Goal: Task Accomplishment & Management: Check status

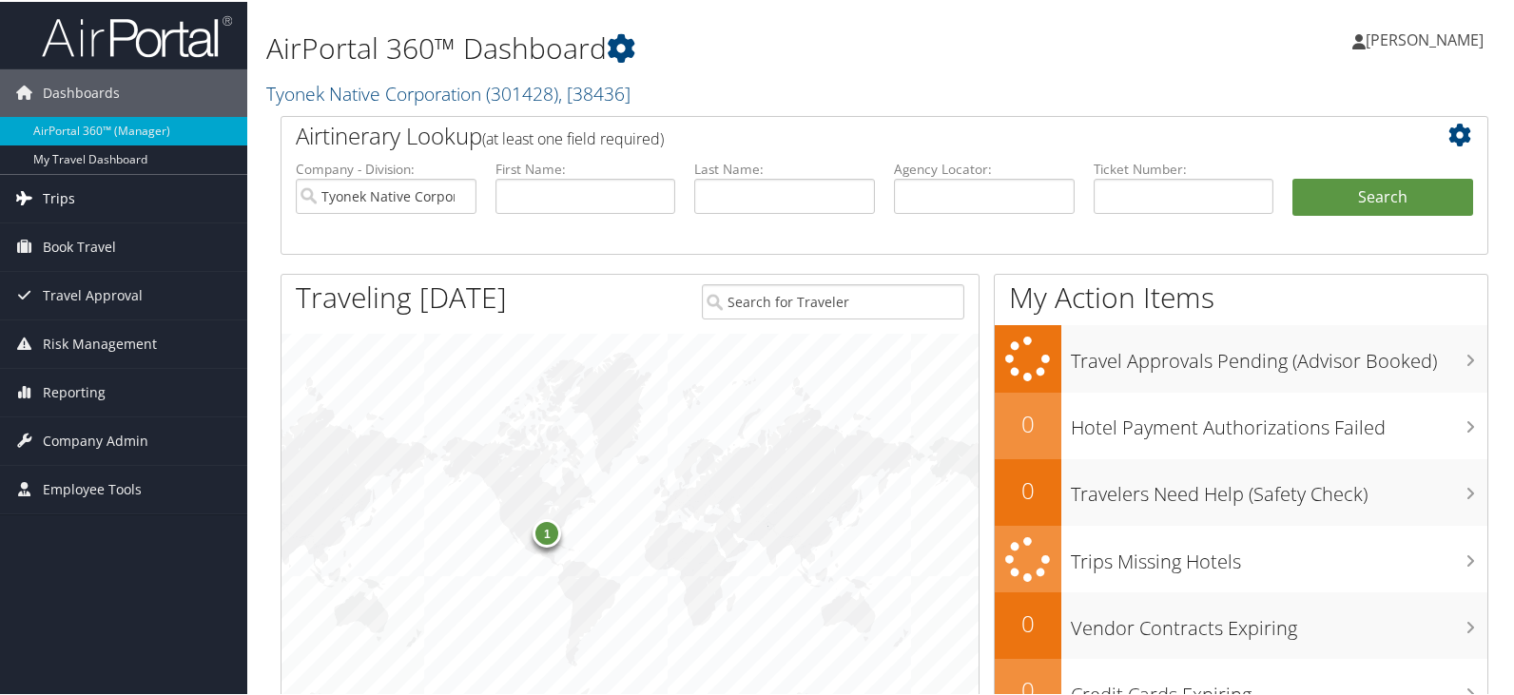
click at [49, 190] on span "Trips" at bounding box center [59, 197] width 32 height 48
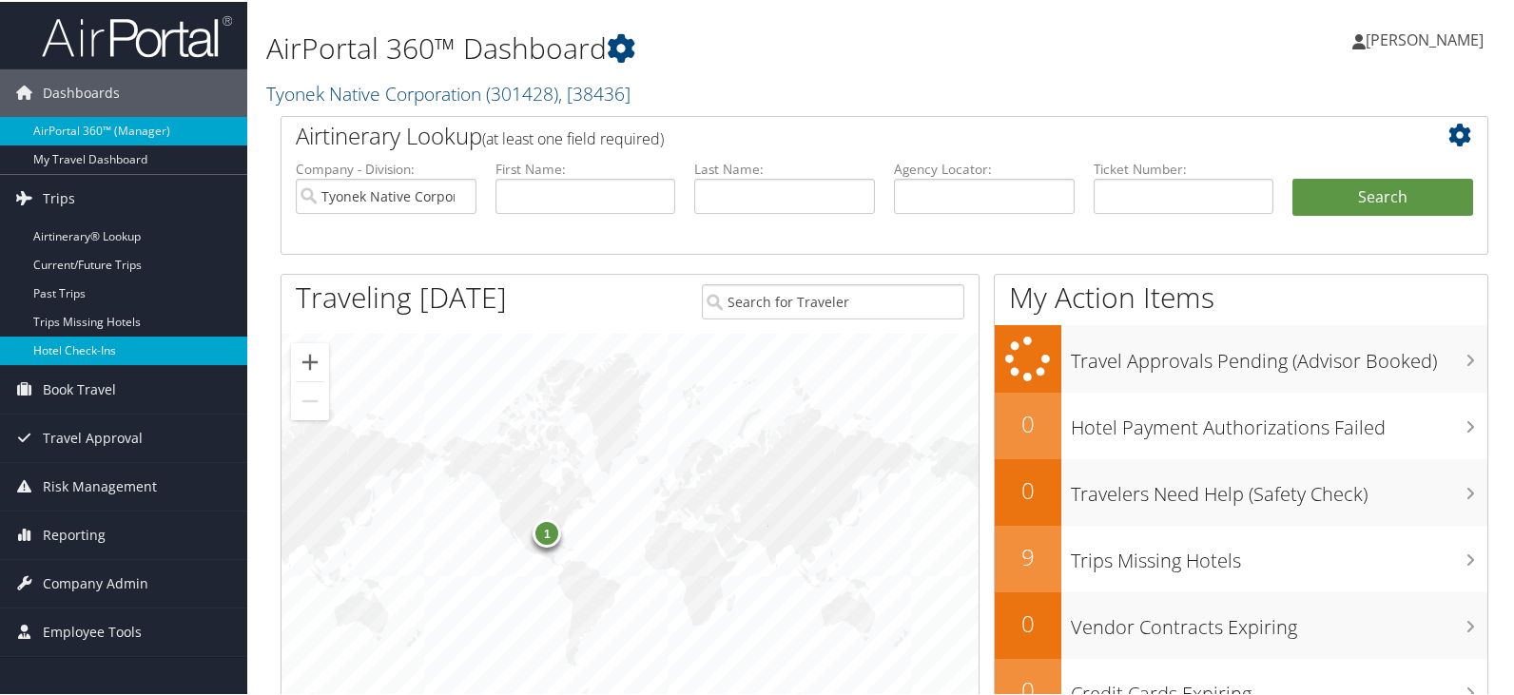
click at [87, 346] on link "Hotel Check-ins" at bounding box center [123, 349] width 247 height 29
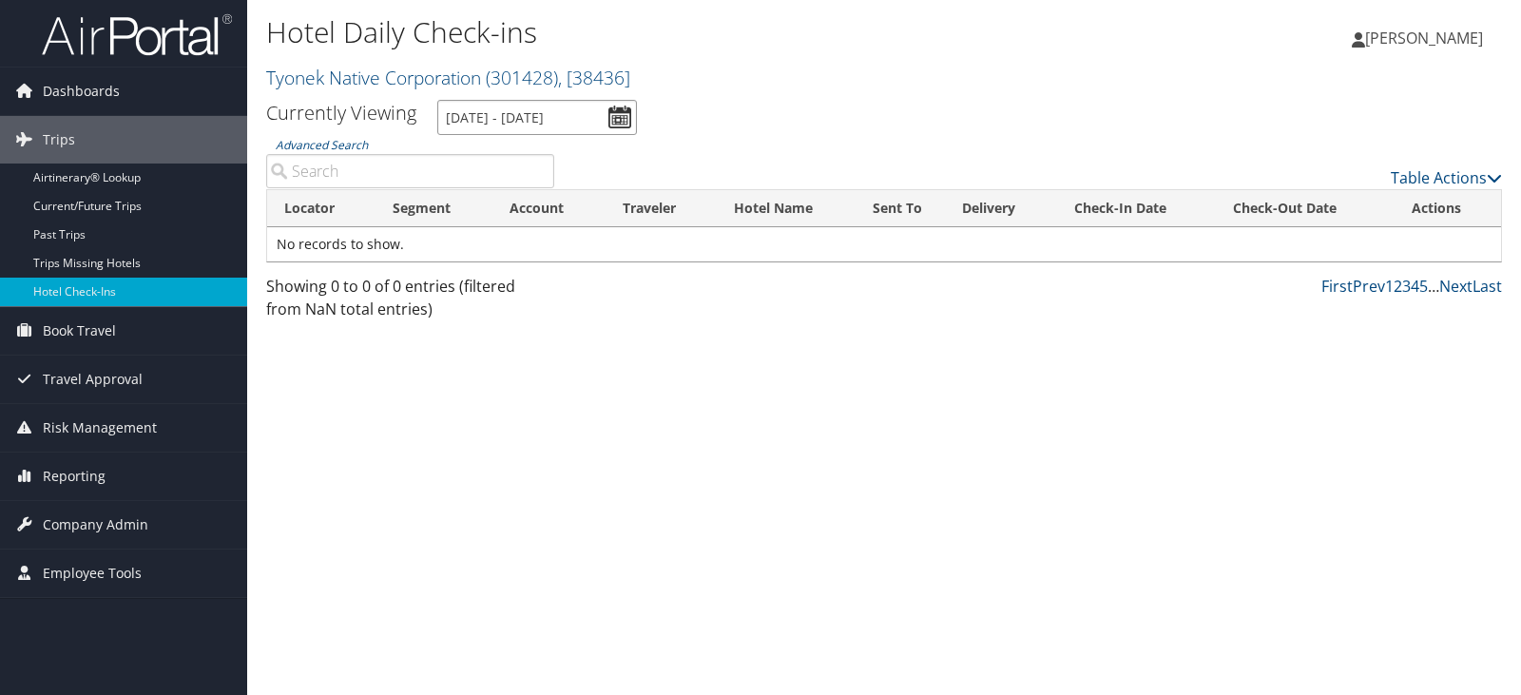
click at [618, 112] on input "[DATE] - [DATE]" at bounding box center [537, 117] width 200 height 35
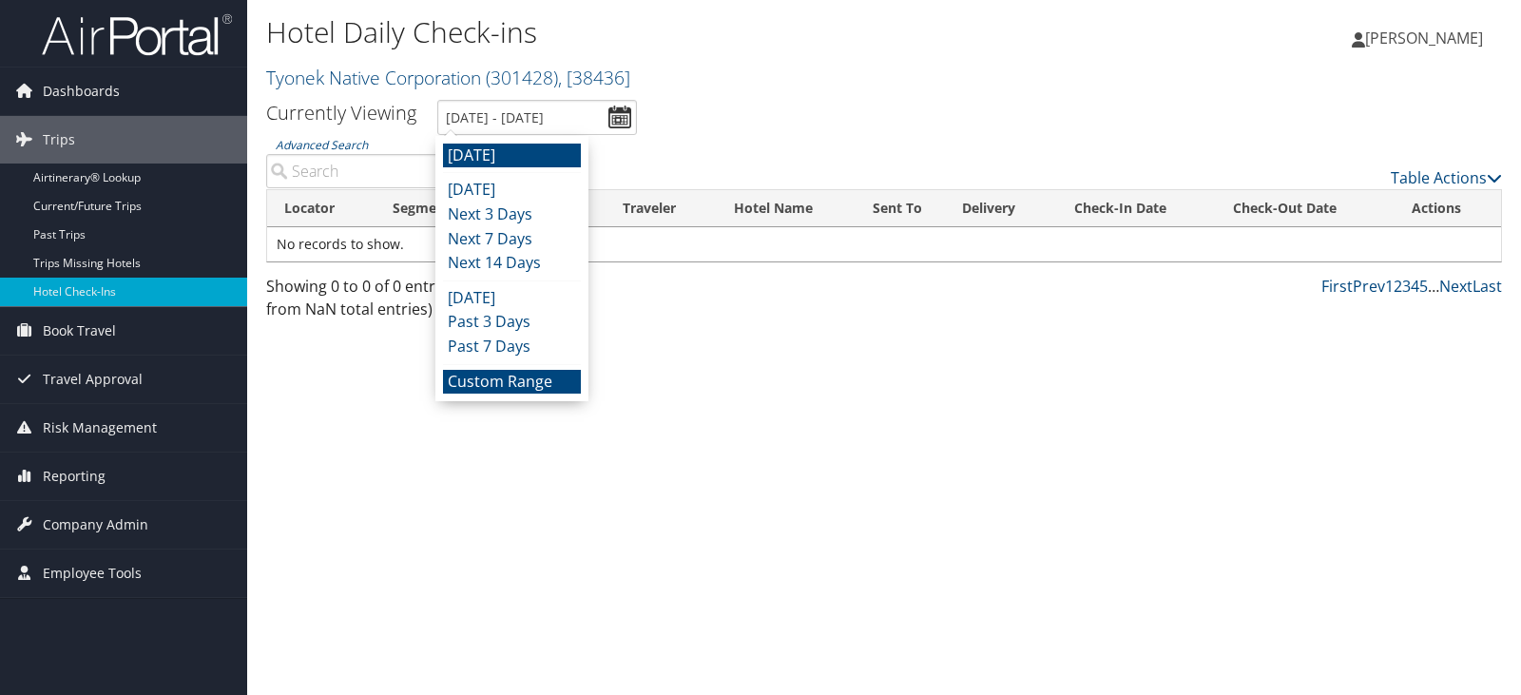
click at [513, 381] on li "Custom Range" at bounding box center [512, 382] width 138 height 25
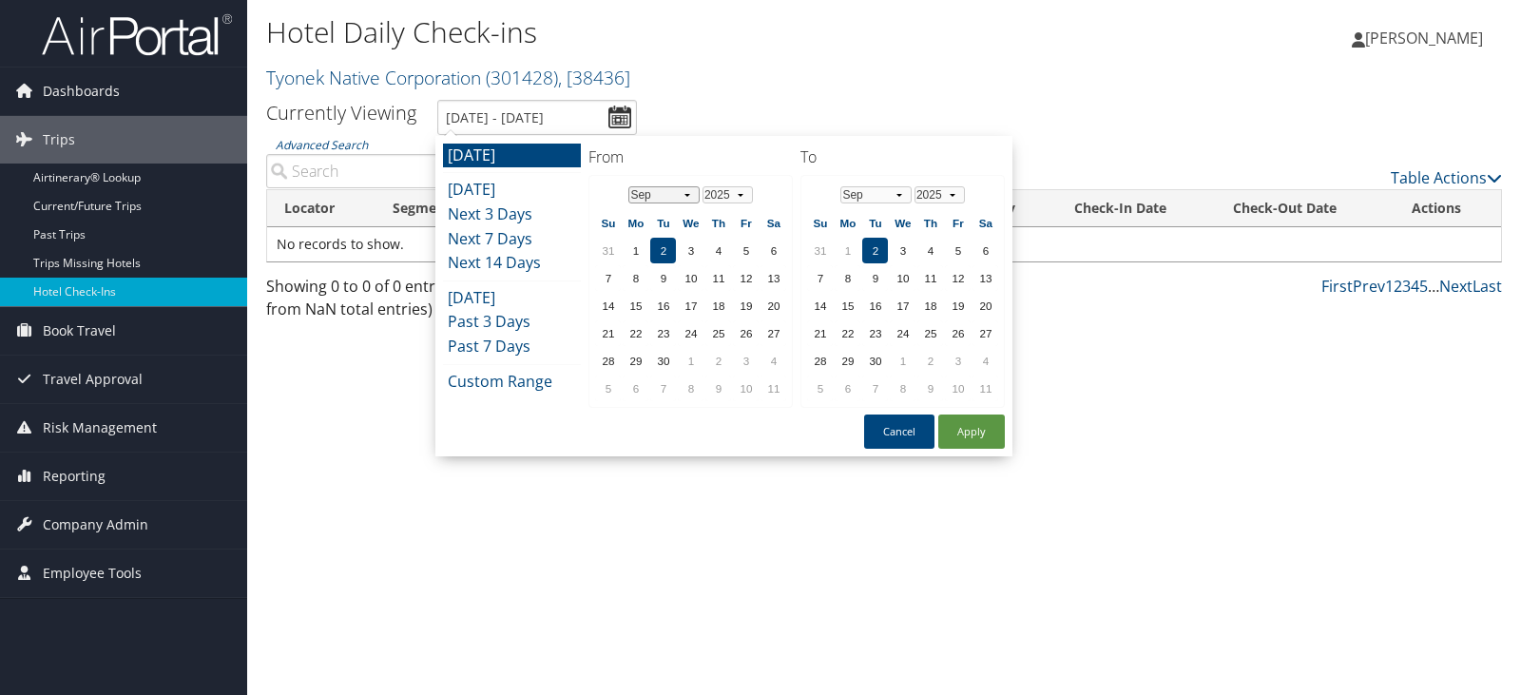
click at [684, 191] on select "Jan Feb Mar Apr May Jun Jul Aug Sep Oct Nov Dec" at bounding box center [664, 194] width 71 height 17
click at [609, 361] on td "24" at bounding box center [608, 361] width 26 height 26
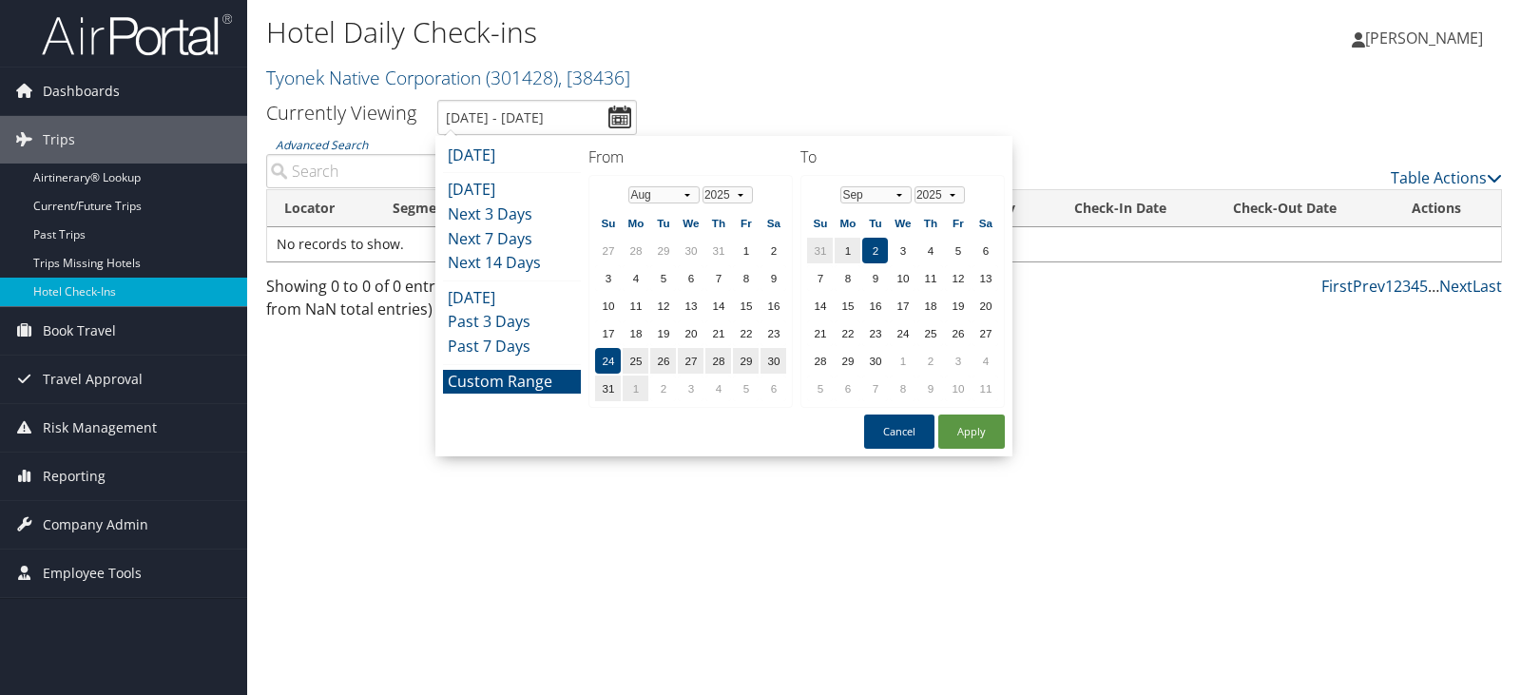
click at [876, 243] on td "2" at bounding box center [875, 251] width 26 height 26
click at [979, 429] on button "Apply" at bounding box center [972, 432] width 67 height 34
type input "8/24/2025 - 9/2/2025"
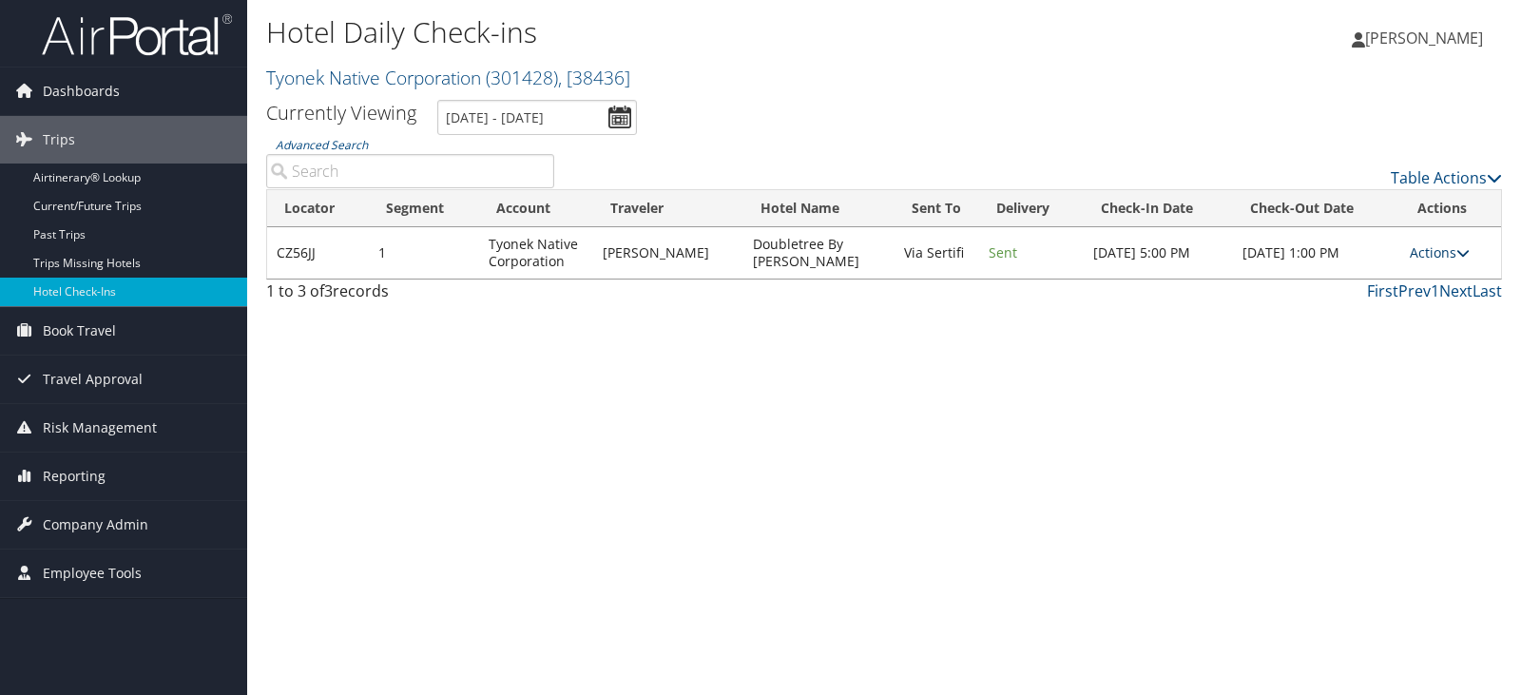
click at [1457, 251] on icon at bounding box center [1463, 252] width 13 height 13
click at [1457, 263] on ul "Resend Logs Delivery Information View Itinerary" at bounding box center [1382, 328] width 169 height 131
click at [976, 358] on div "Hotel Daily Check-ins Tyonek Native Corporation ( 301428 ) , [ 38436 ] Tyonek N…" at bounding box center [884, 347] width 1274 height 695
click at [160, 283] on link "Hotel Check-ins" at bounding box center [123, 292] width 247 height 29
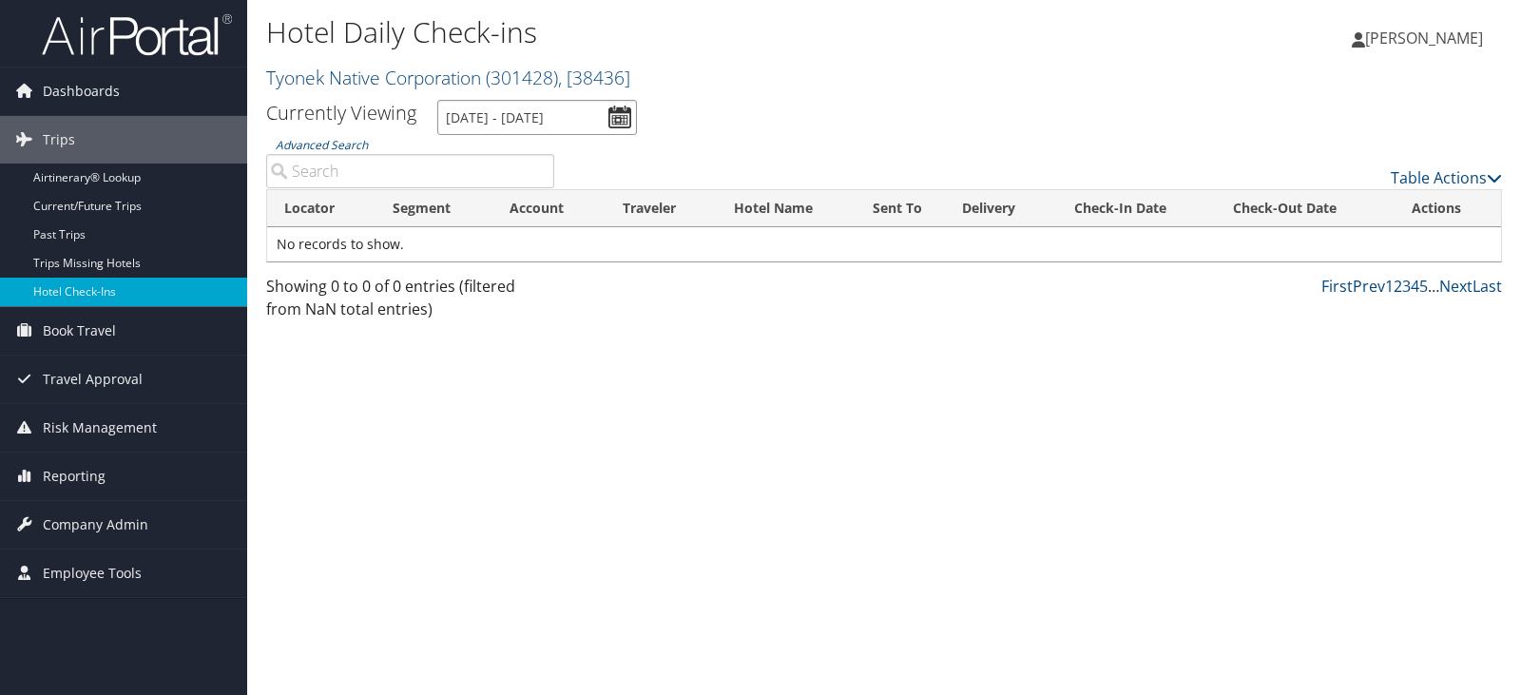
click at [496, 113] on input "[DATE] - [DATE]" at bounding box center [537, 117] width 200 height 35
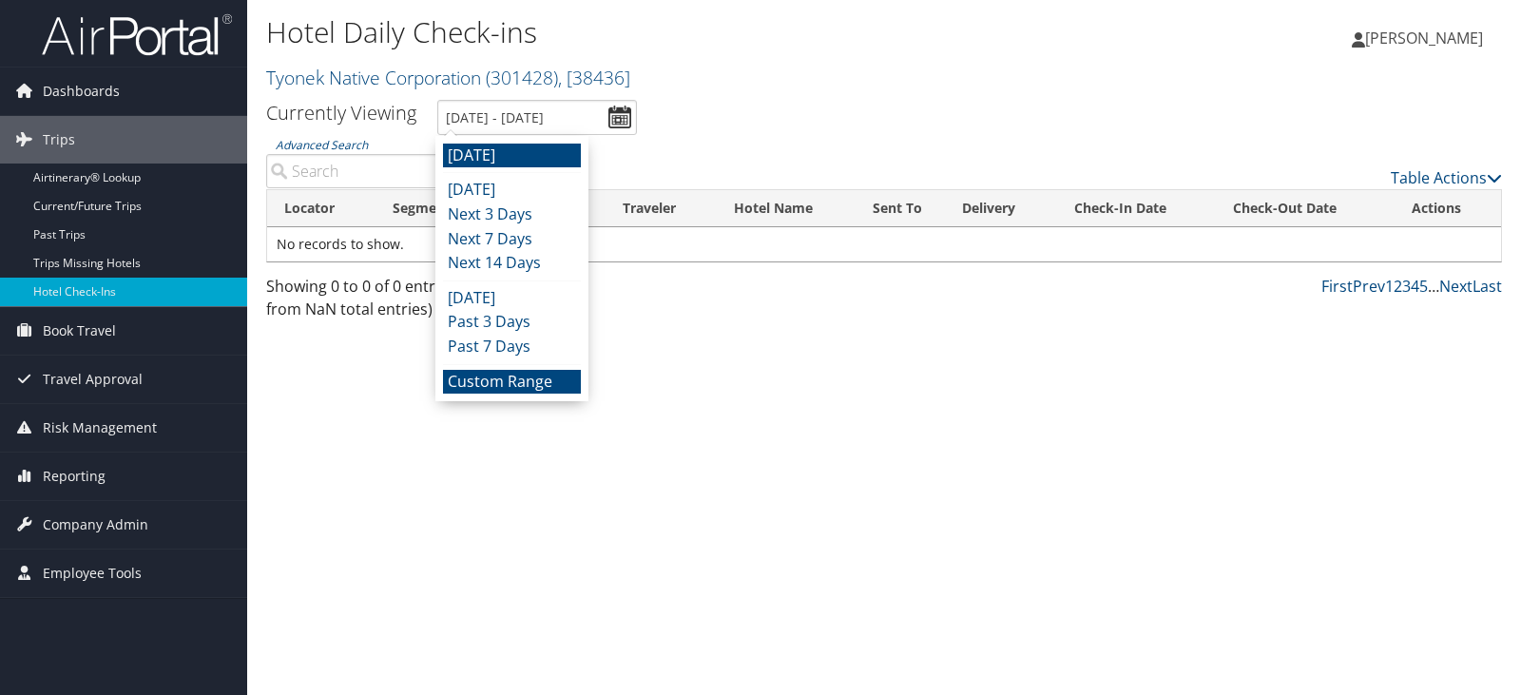
click at [495, 376] on li "Custom Range" at bounding box center [512, 382] width 138 height 25
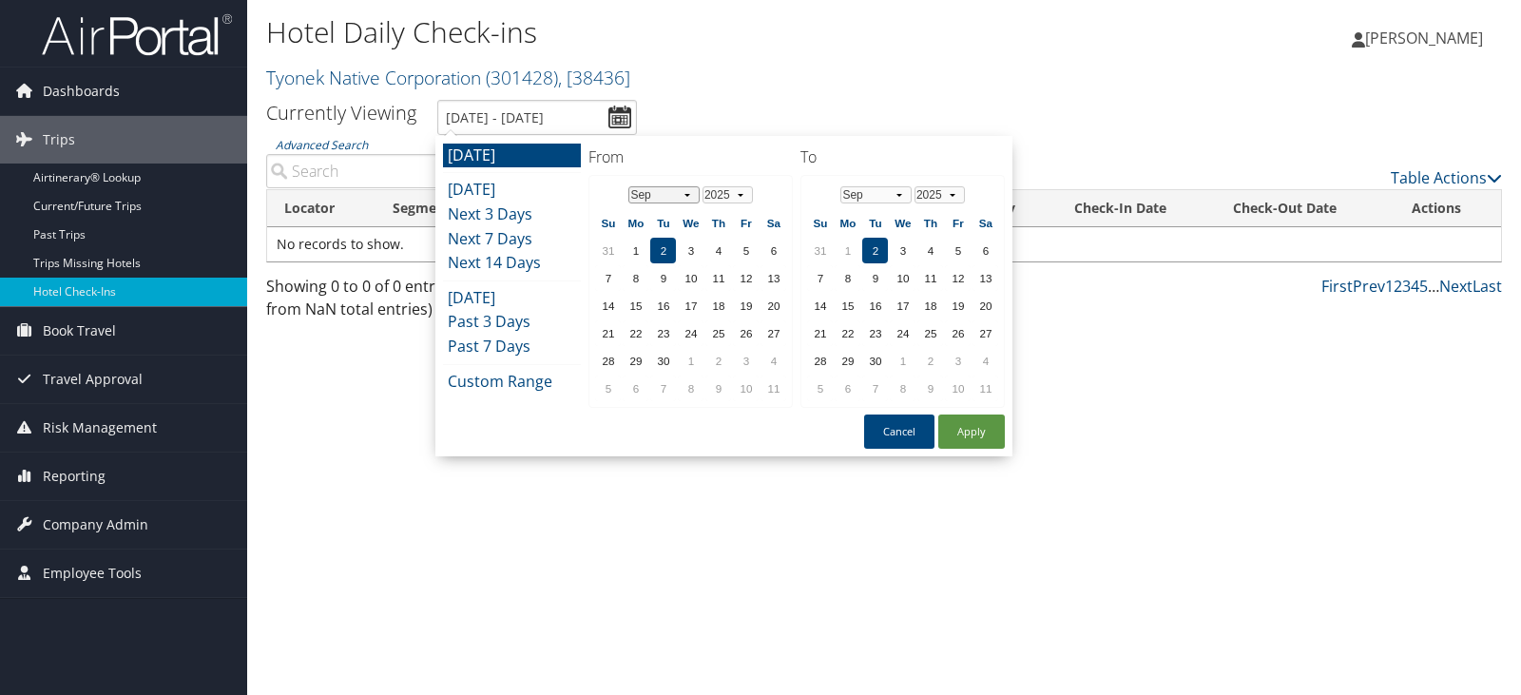
click at [687, 188] on select "Jan Feb Mar Apr May Jun [DATE] Aug Sep Oct Nov Dec" at bounding box center [664, 194] width 71 height 17
click at [600, 356] on td "24" at bounding box center [608, 361] width 26 height 26
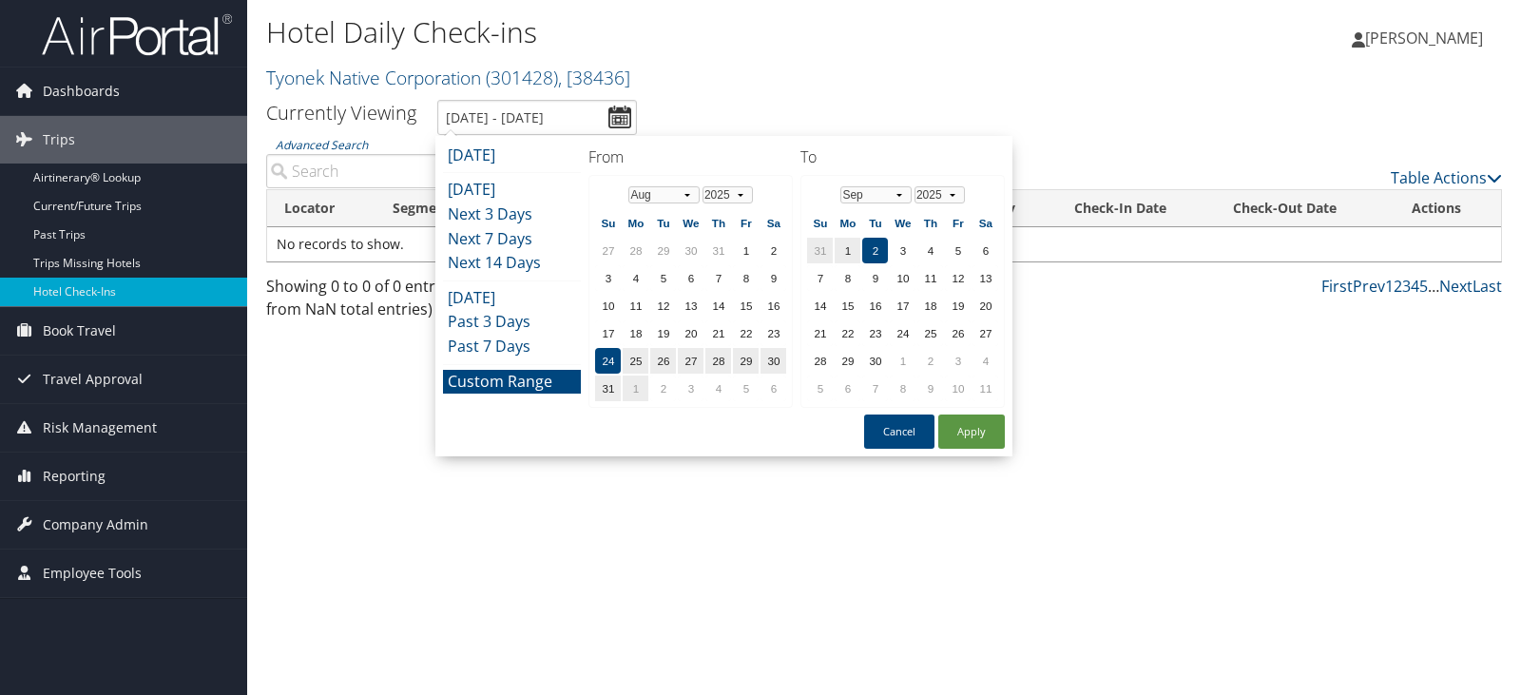
click at [875, 251] on td "2" at bounding box center [875, 251] width 26 height 26
click at [977, 418] on button "Apply" at bounding box center [972, 432] width 67 height 34
type input "8/24/2025 - 9/2/2025"
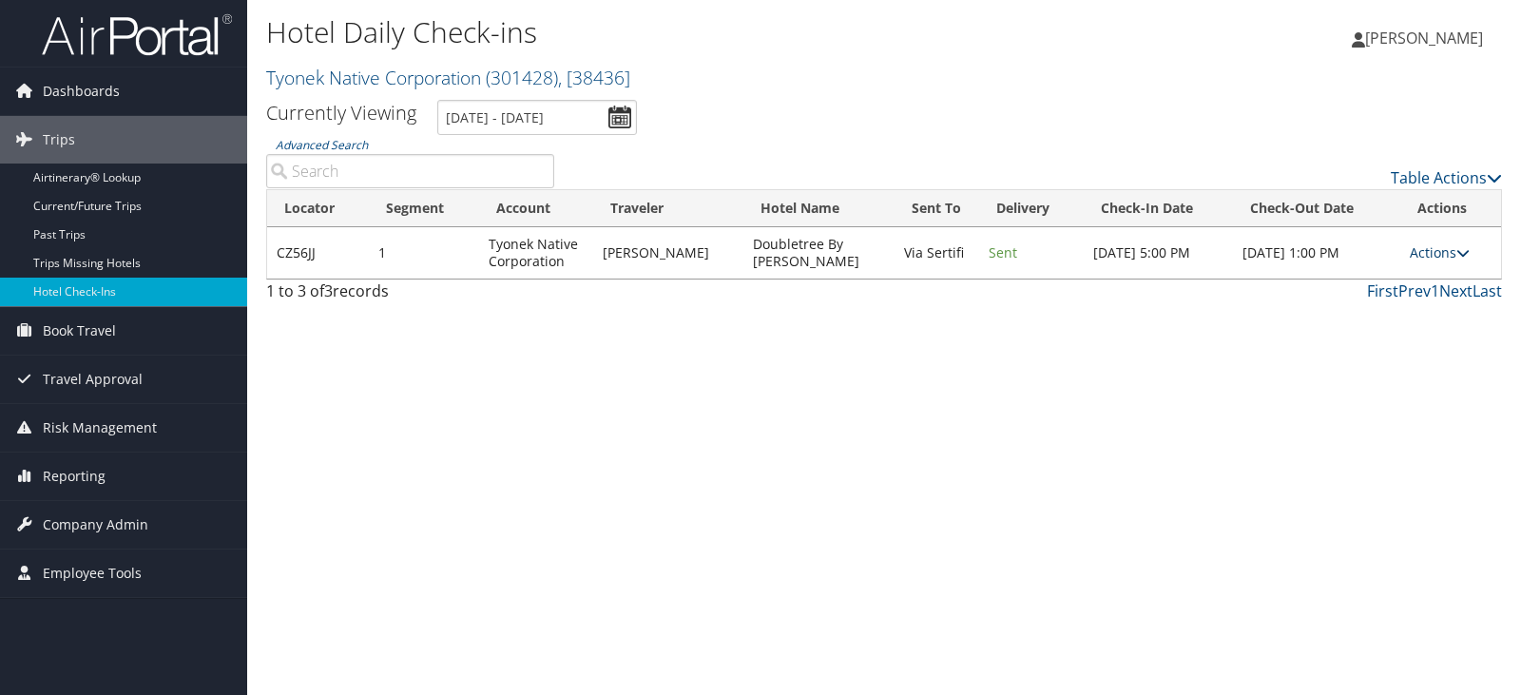
click at [1453, 249] on link "Actions" at bounding box center [1440, 252] width 60 height 18
click at [1368, 345] on link "Delivery Information" at bounding box center [1380, 345] width 163 height 32
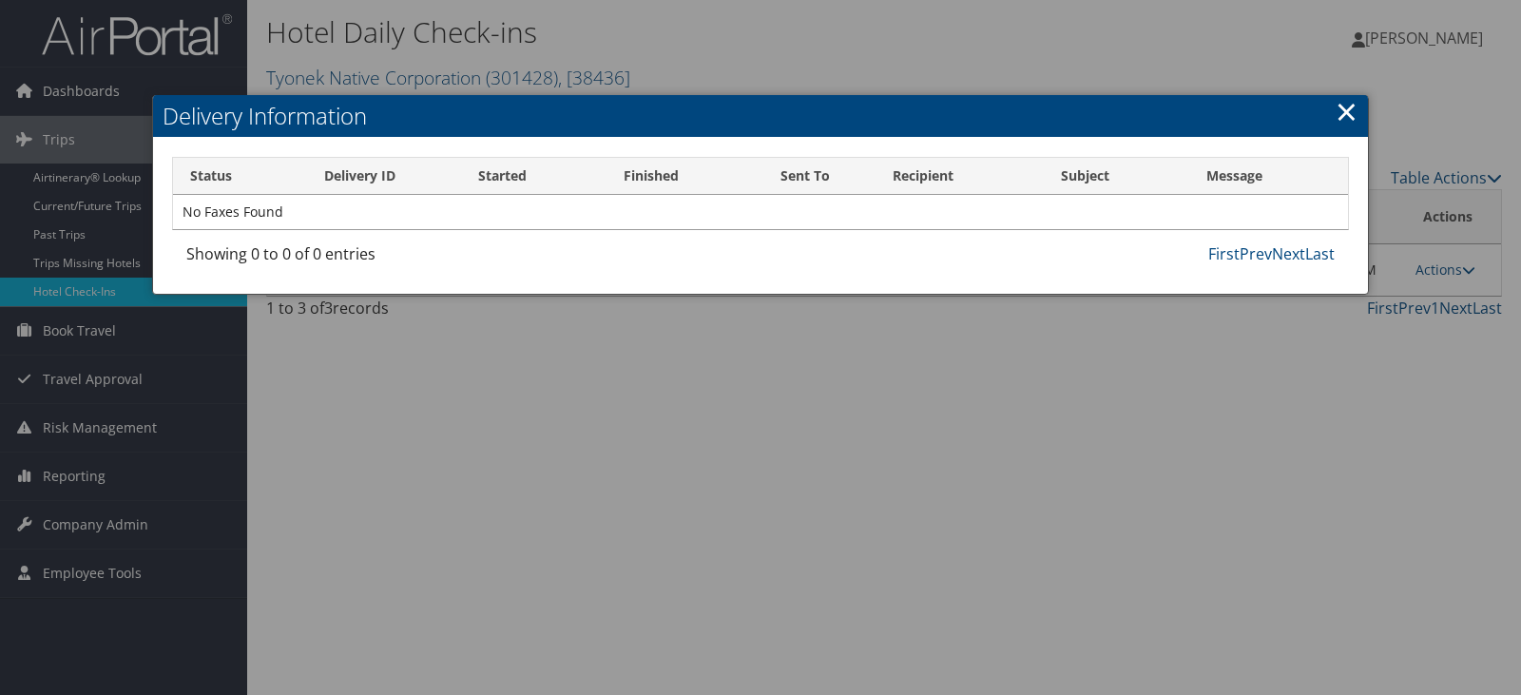
click at [1346, 108] on link "×" at bounding box center [1347, 111] width 22 height 38
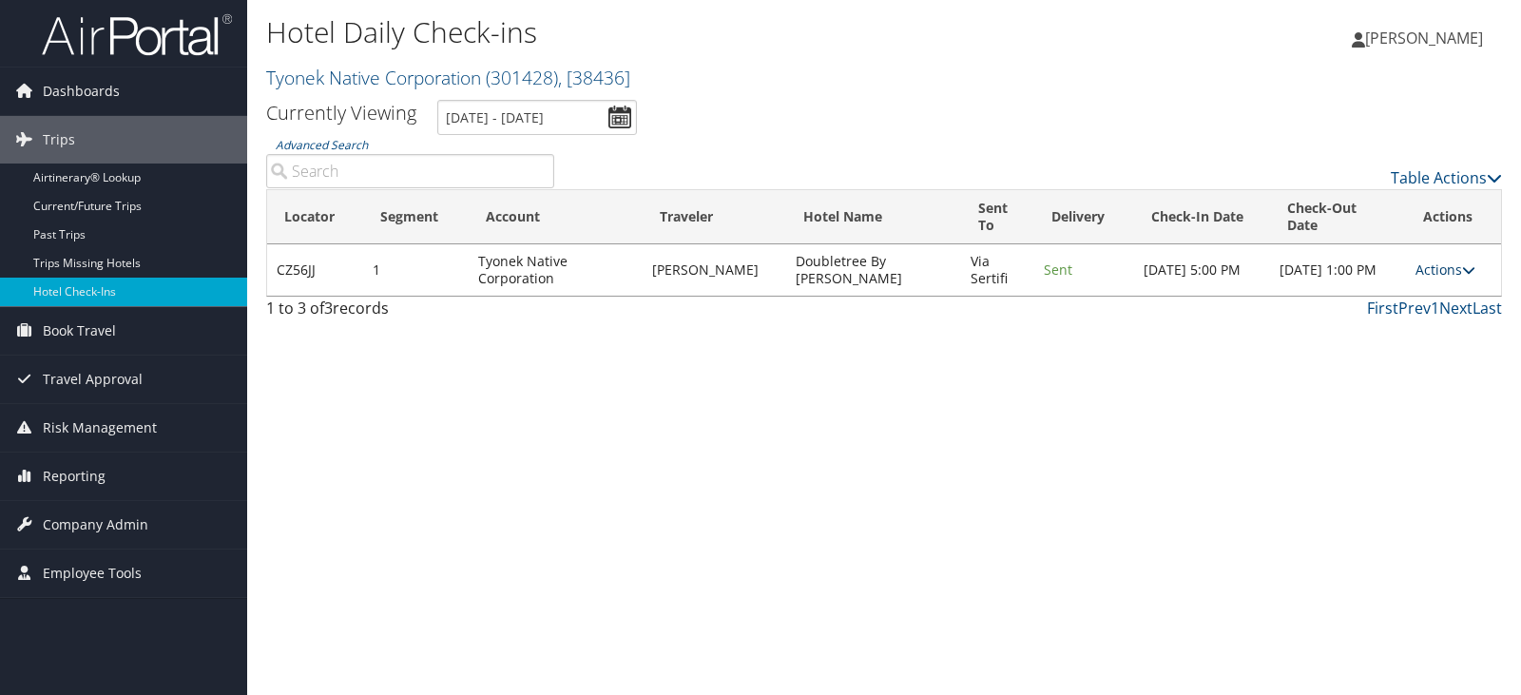
click at [1459, 272] on link "Actions" at bounding box center [1446, 270] width 60 height 18
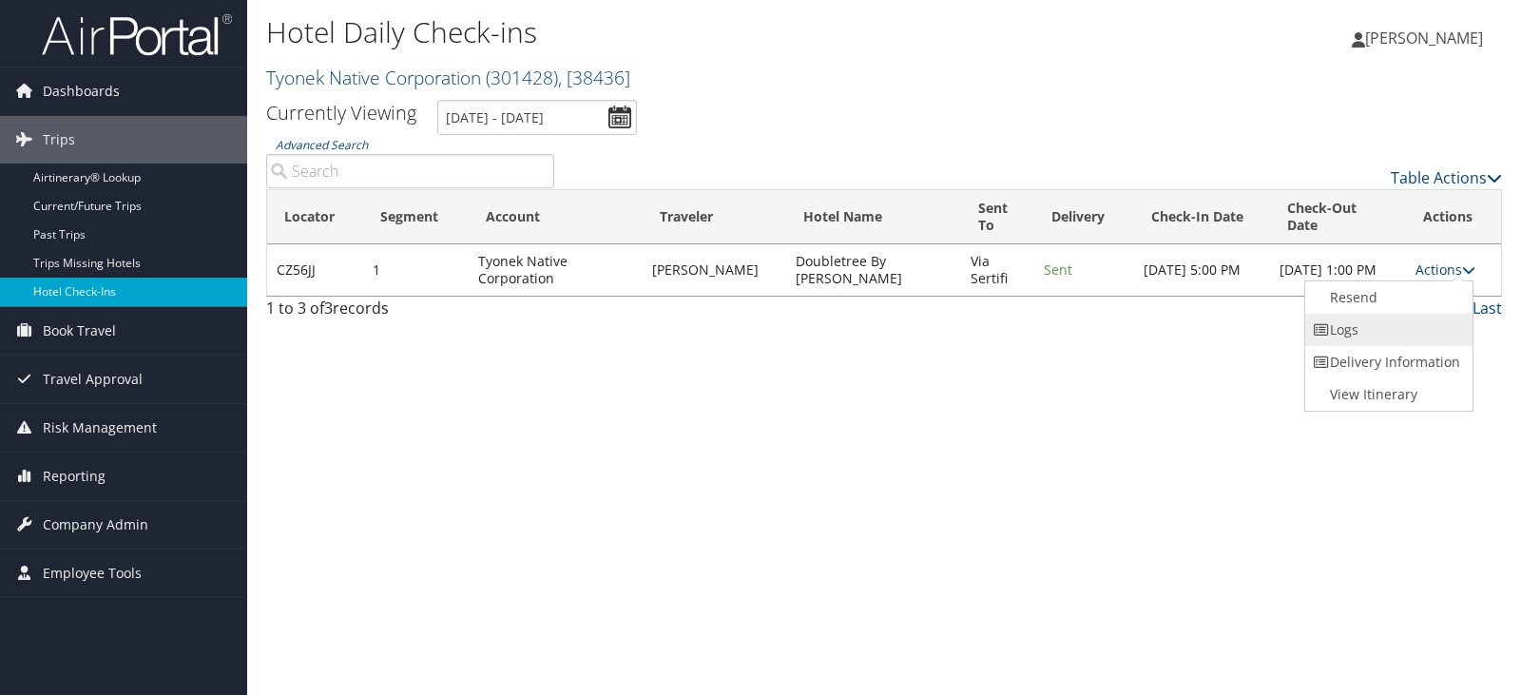
click at [1338, 321] on link "Logs" at bounding box center [1387, 330] width 163 height 32
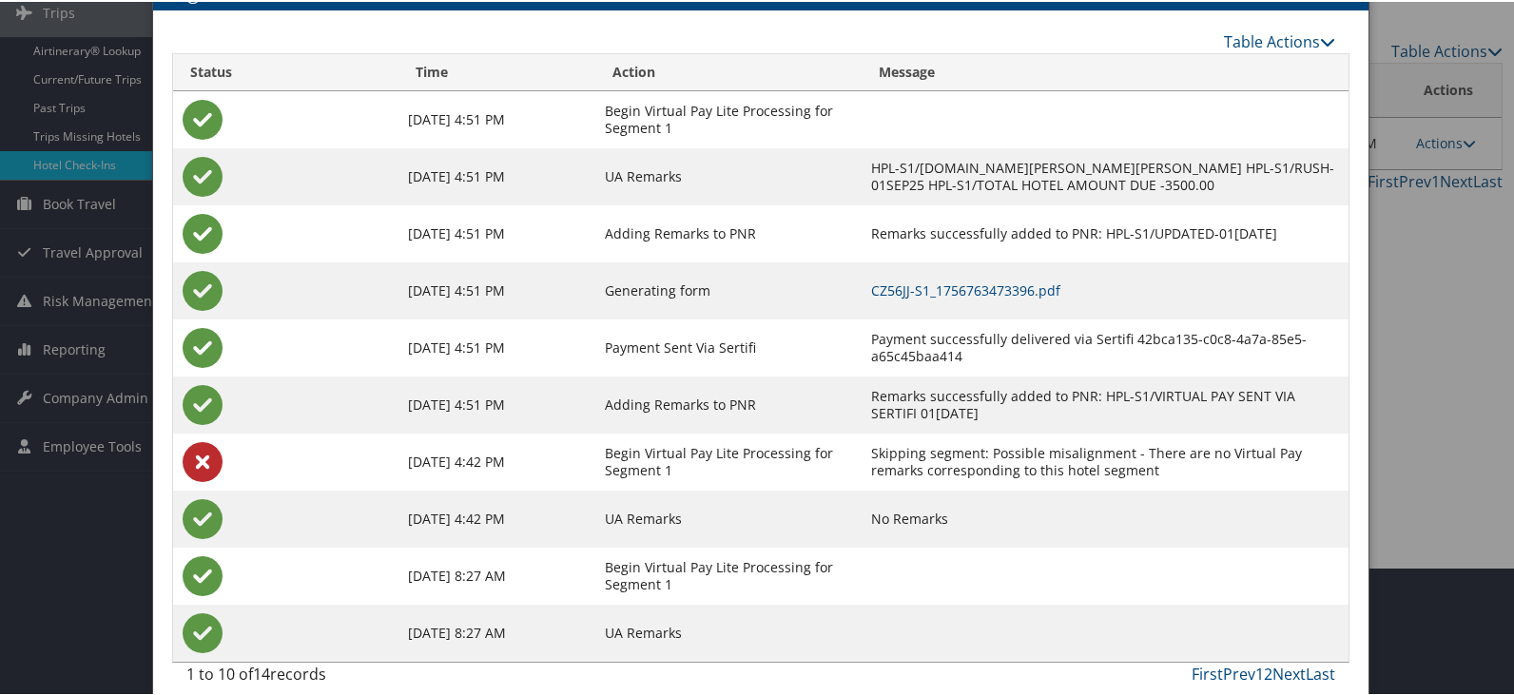
scroll to position [146, 0]
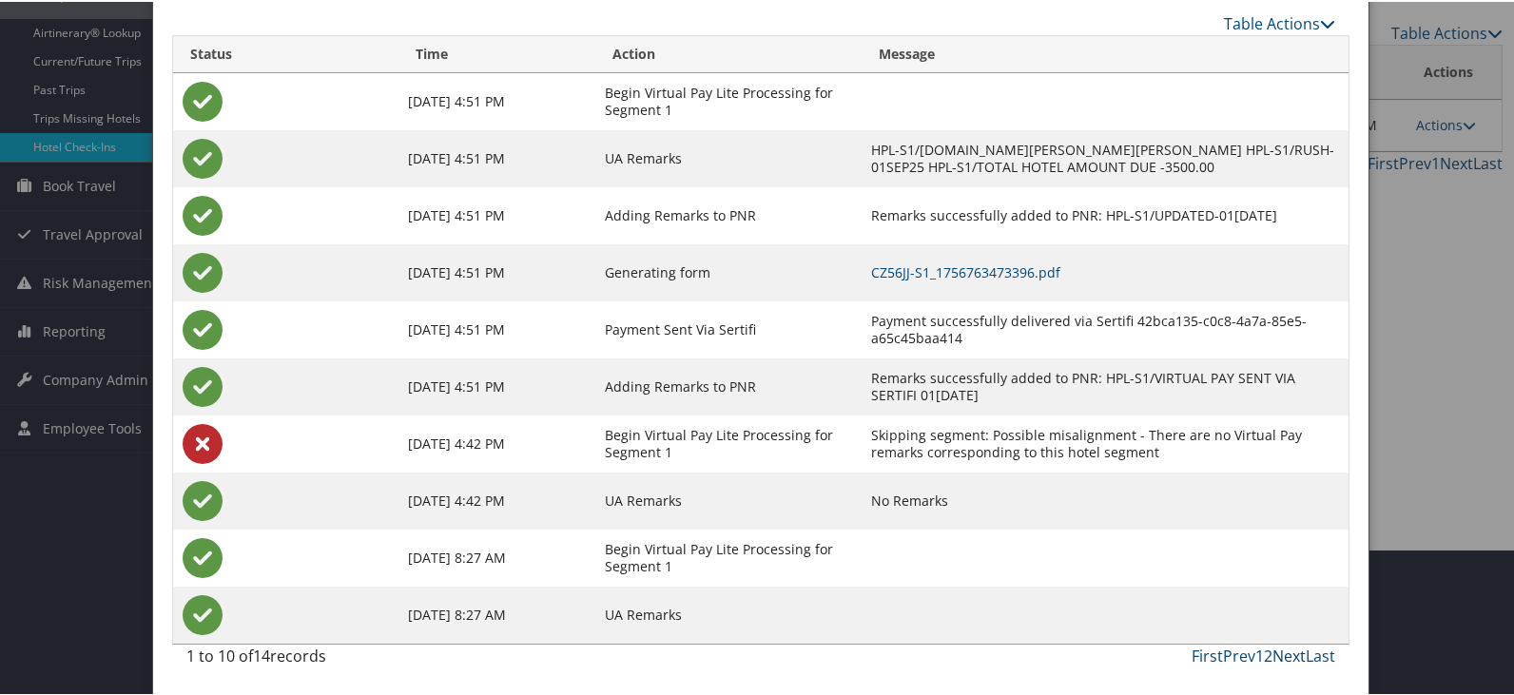
click at [1290, 653] on link "Next" at bounding box center [1288, 654] width 33 height 21
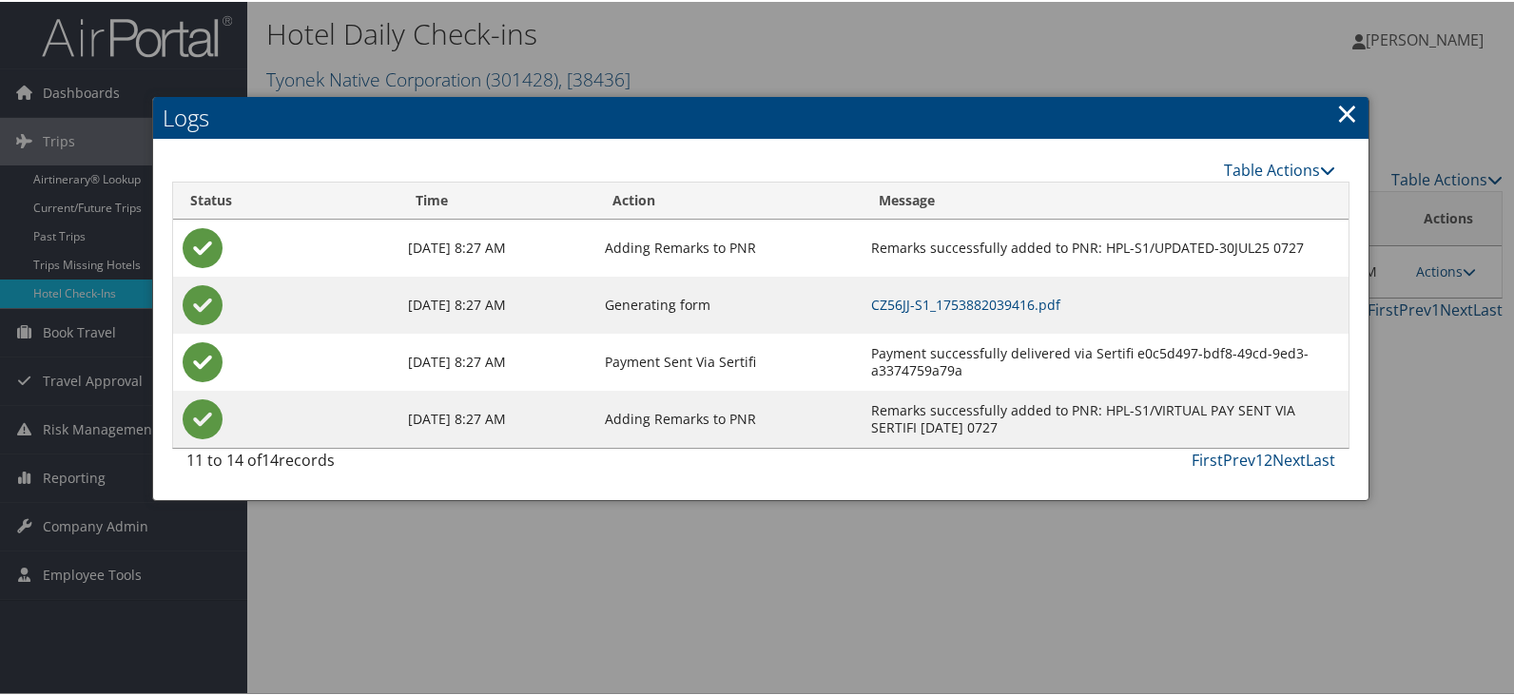
scroll to position [0, 0]
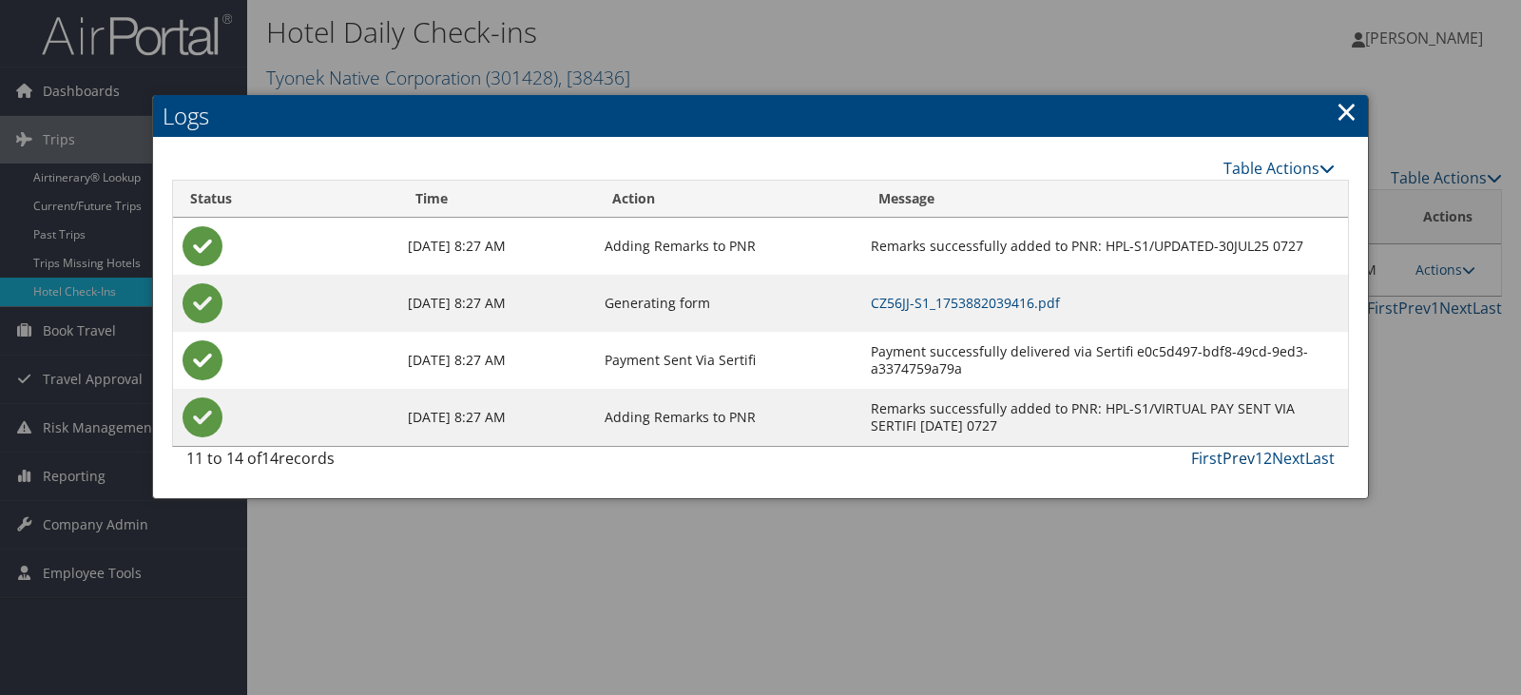
click at [1233, 455] on link "Prev" at bounding box center [1239, 458] width 32 height 21
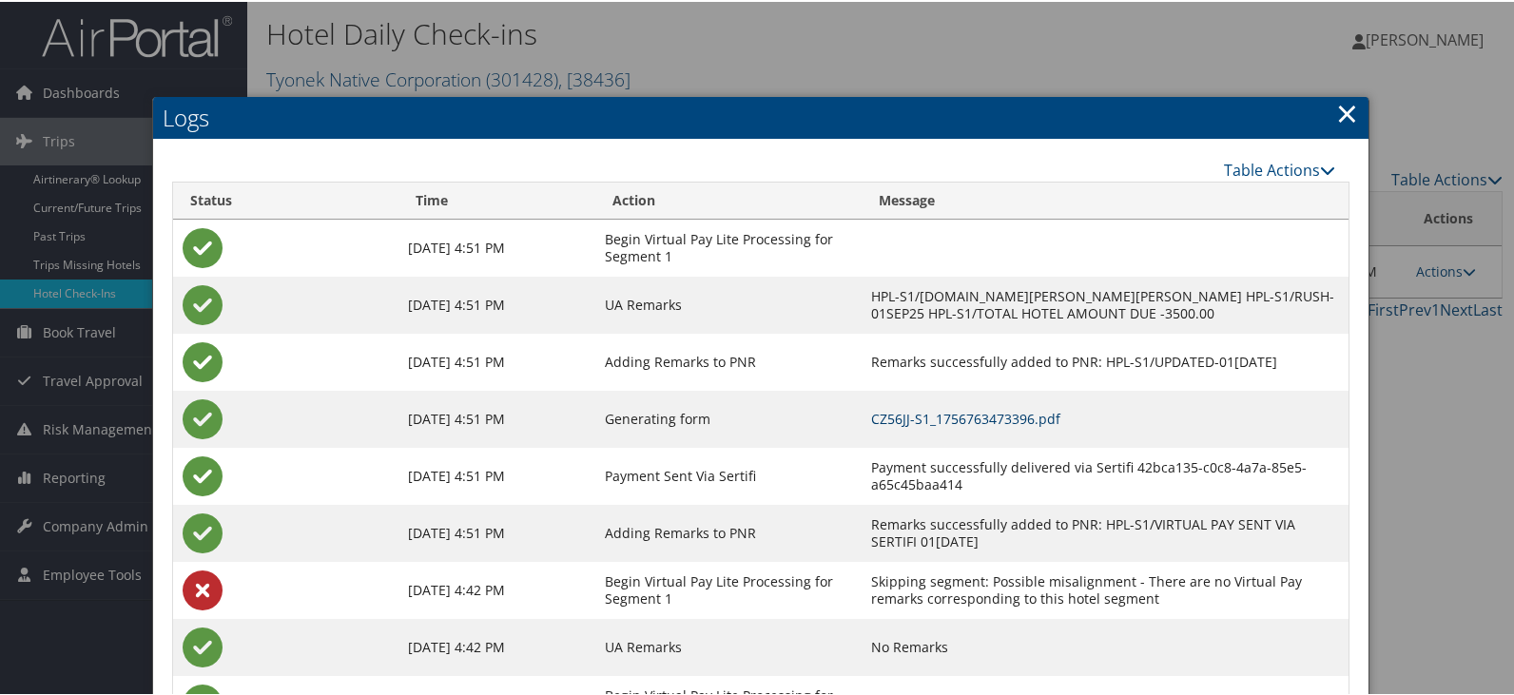
click at [878, 415] on link "CZ56JJ-S1_1756763473396.pdf" at bounding box center [965, 417] width 189 height 18
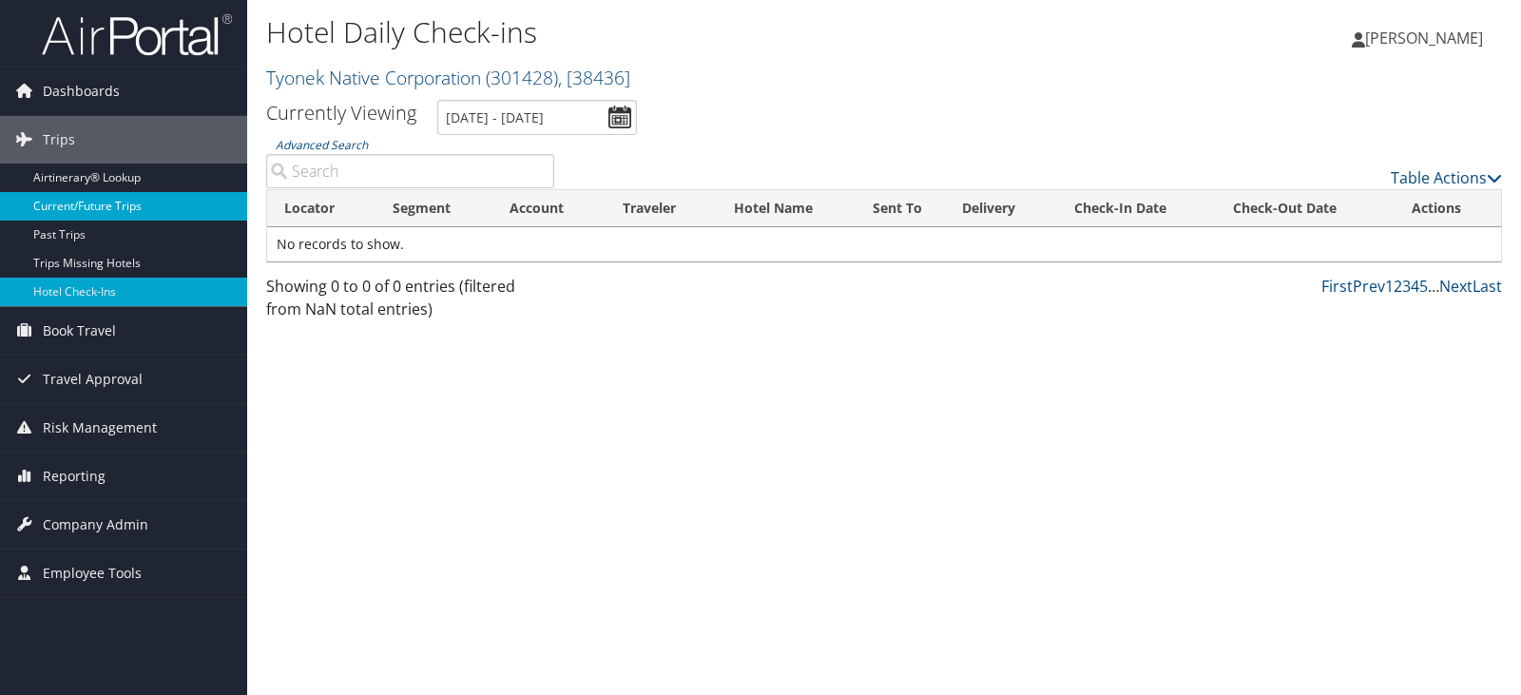
click at [107, 212] on link "Current/Future Trips" at bounding box center [123, 206] width 247 height 29
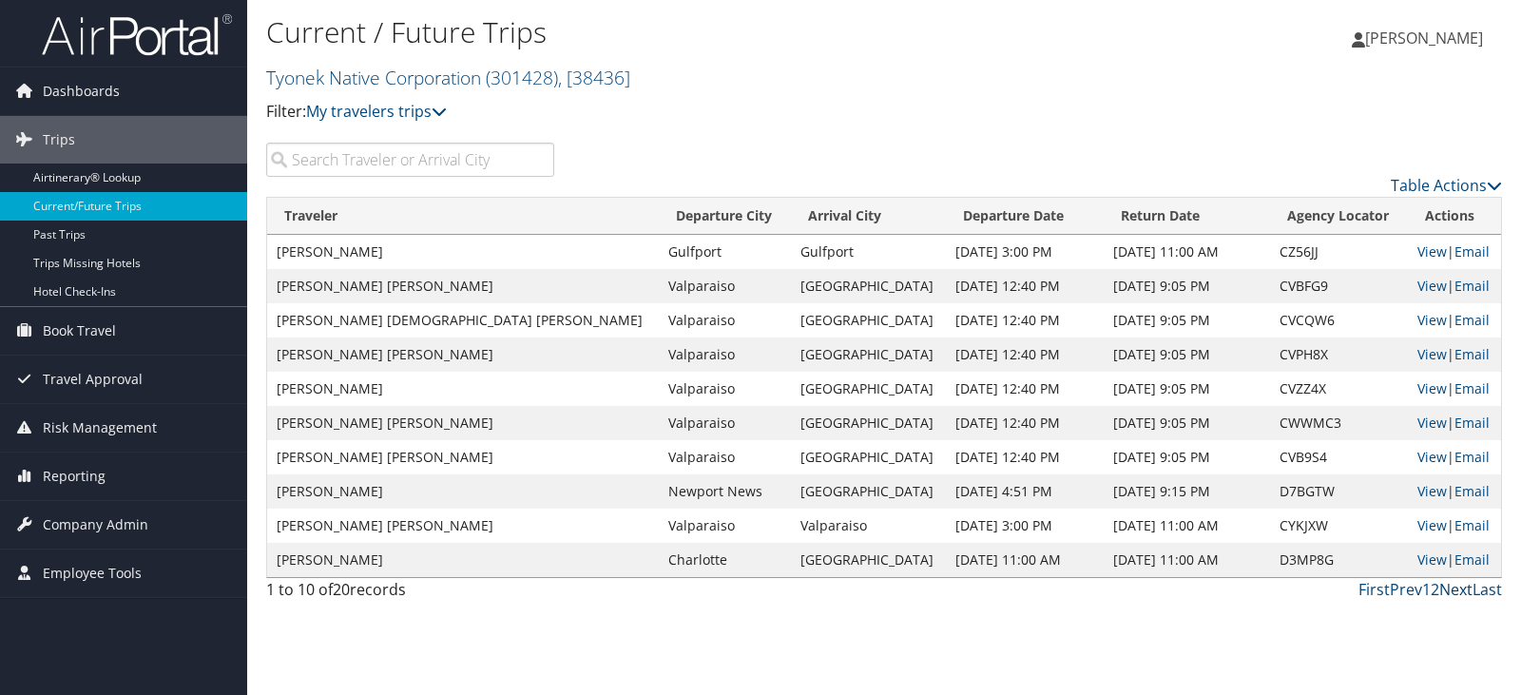
click at [1466, 591] on link "Next" at bounding box center [1456, 589] width 33 height 21
